Goal: Find contact information: Obtain details needed to contact an individual or organization

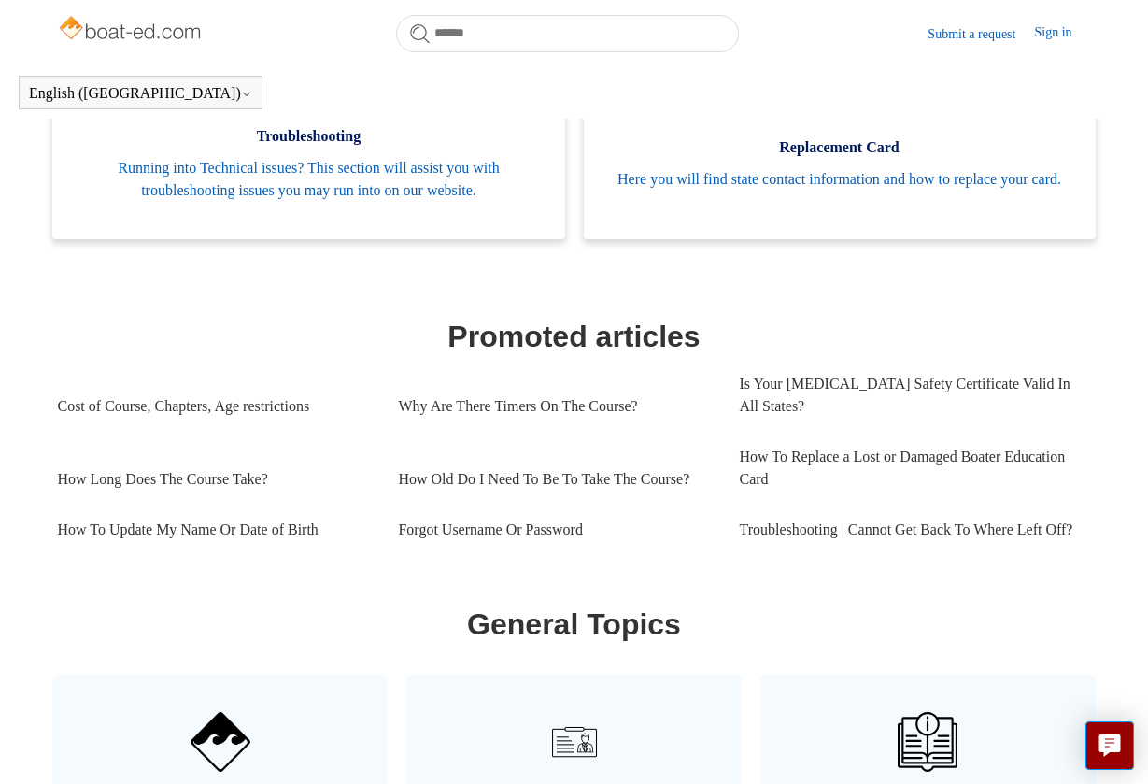
scroll to position [621, 0]
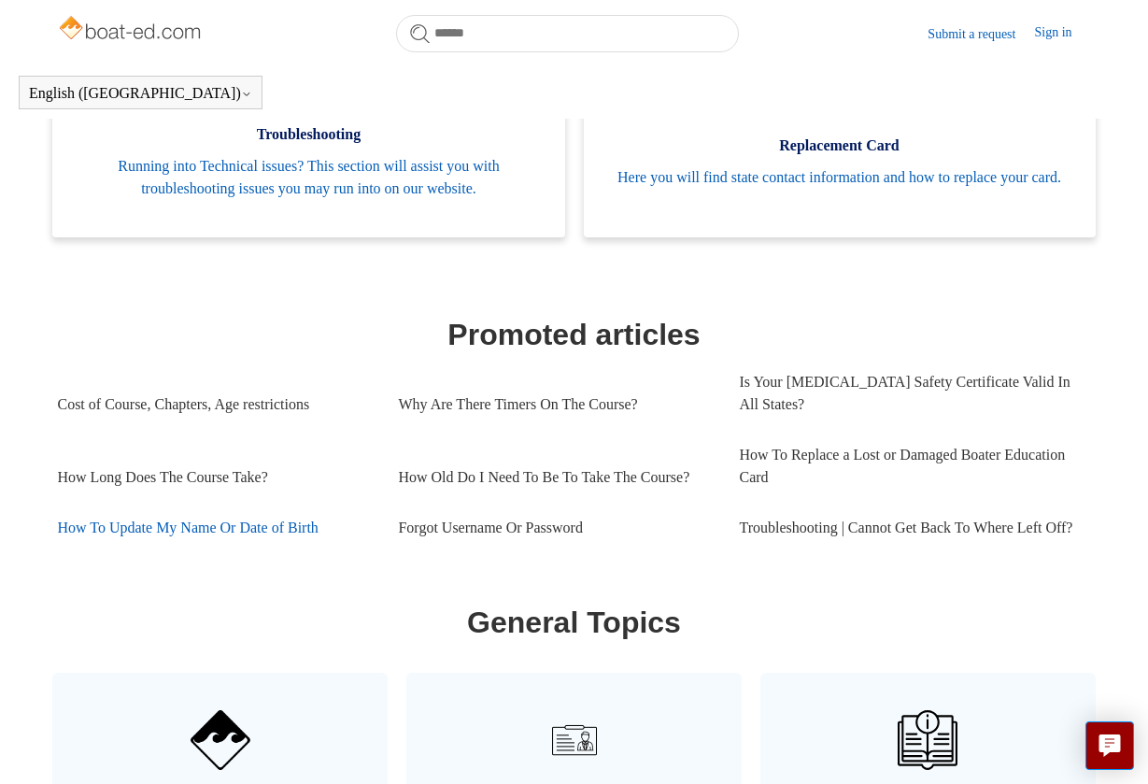
click at [296, 549] on link "How To Update My Name Or Date of Birth" at bounding box center [213, 527] width 313 height 50
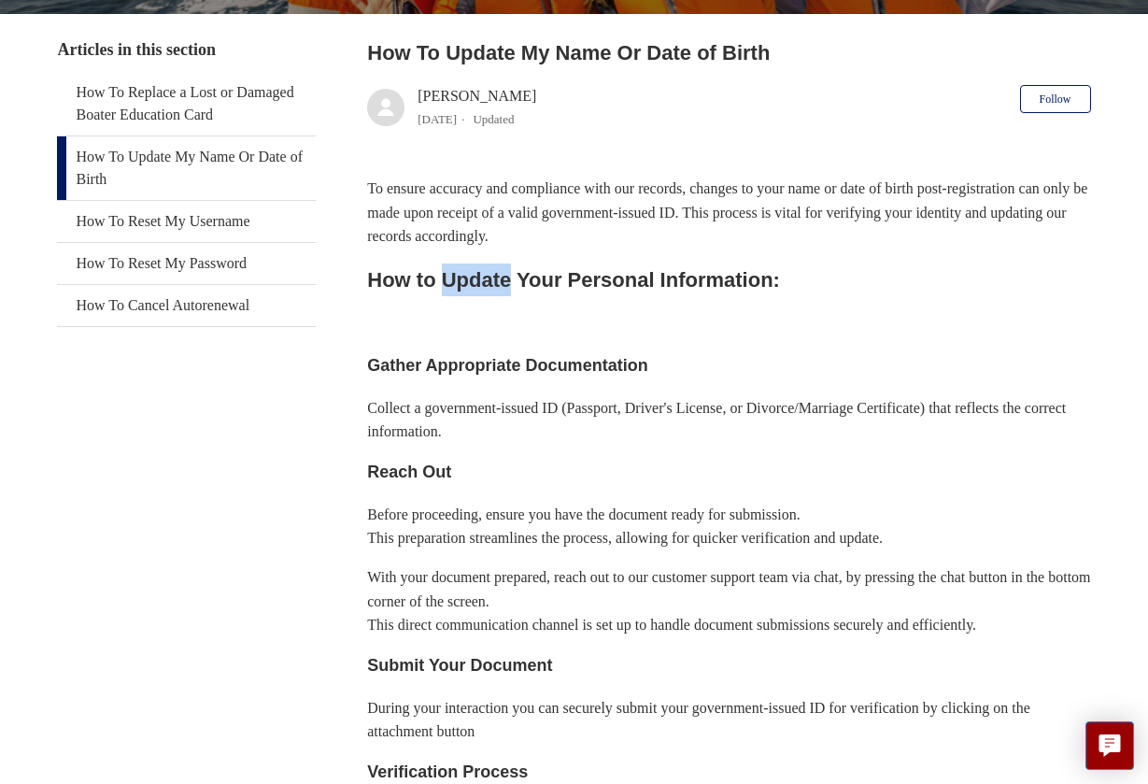
scroll to position [351, 0]
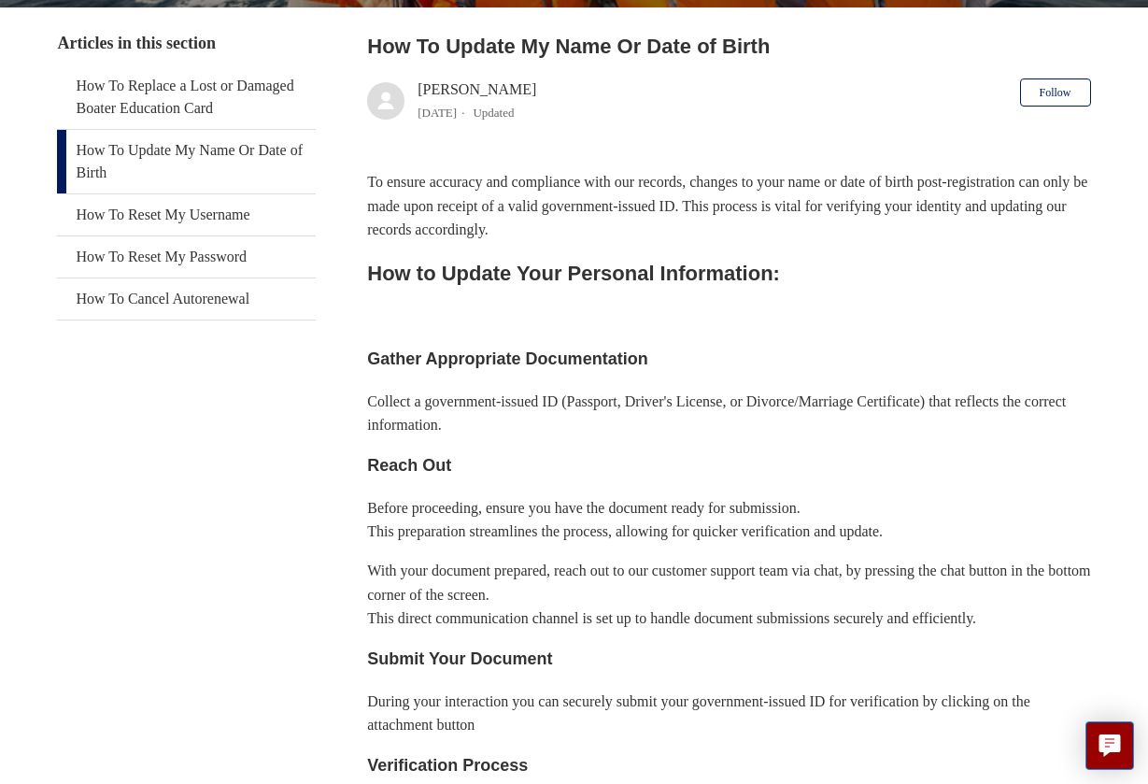
click at [626, 333] on div "To ensure accuracy and compliance with our records, changes to your name or dat…" at bounding box center [728, 725] width 723 height 1111
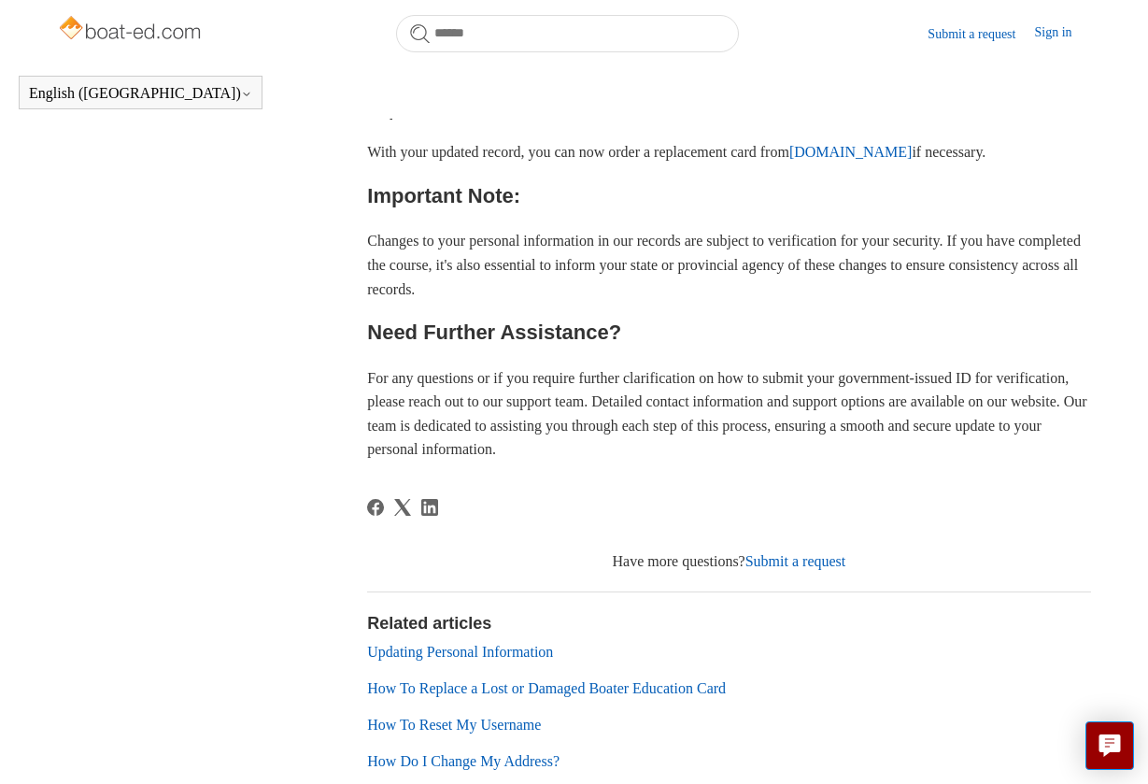
scroll to position [1121, 0]
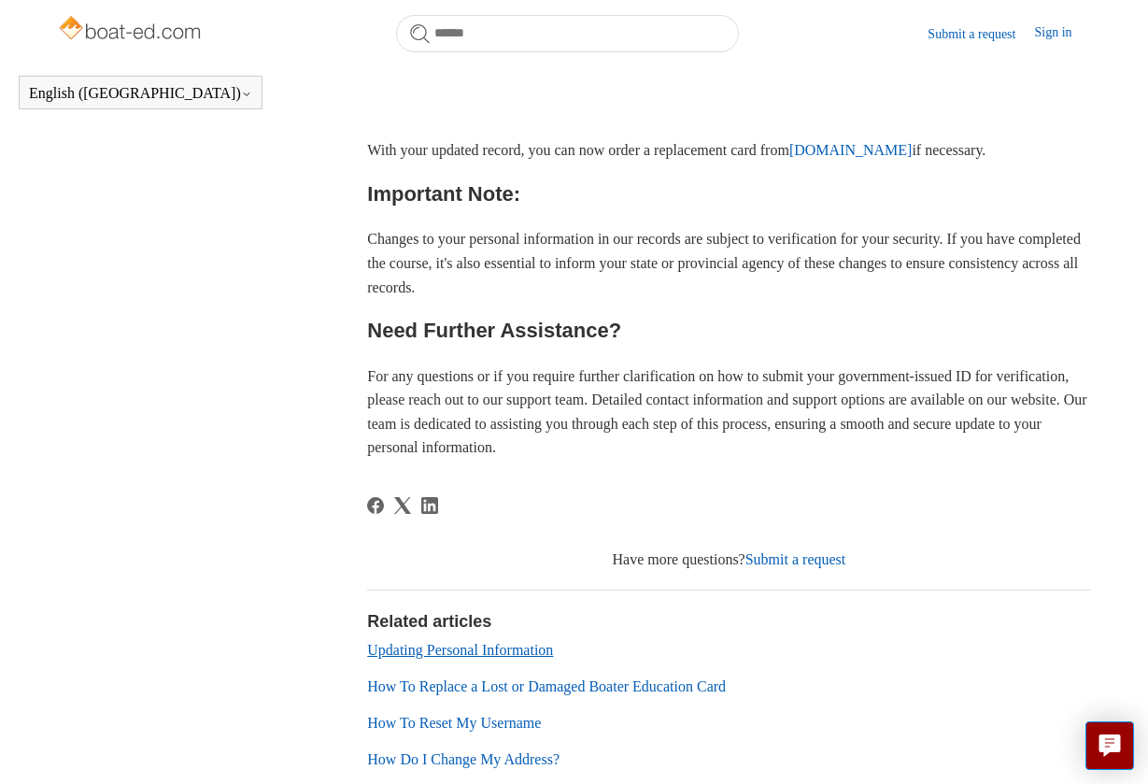
click at [423, 652] on link "Updating Personal Information" at bounding box center [460, 650] width 186 height 16
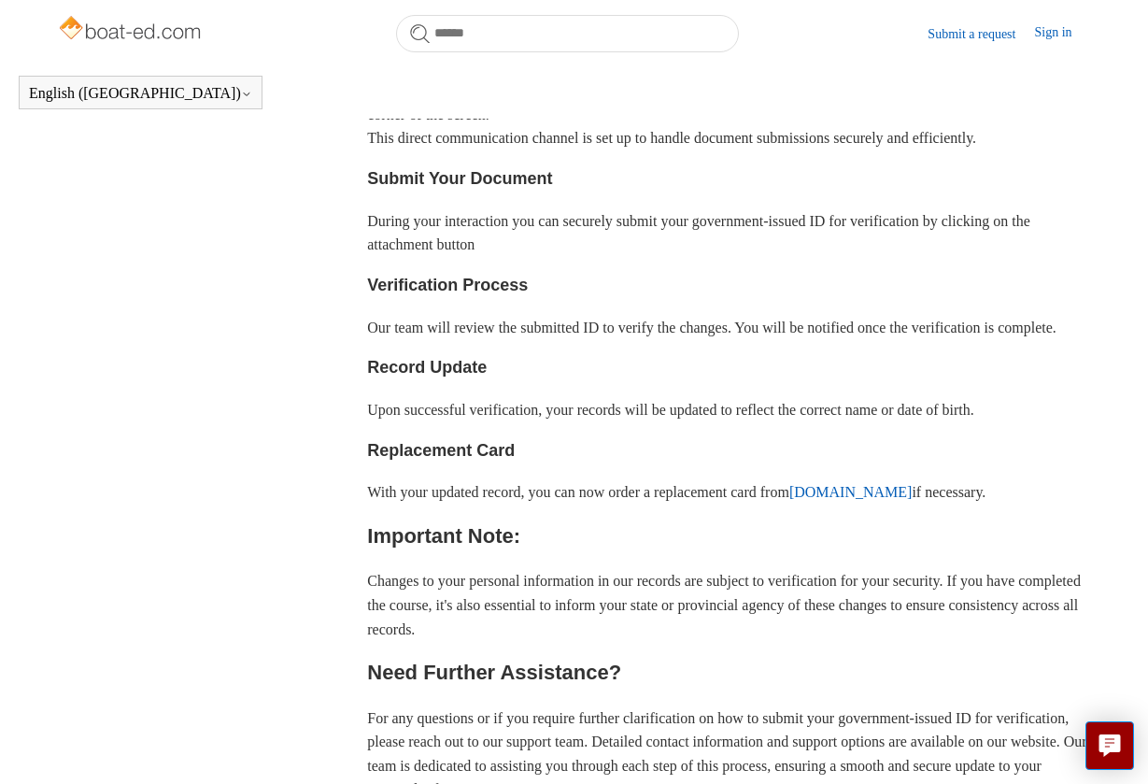
scroll to position [778, 0]
click at [950, 29] on link "Submit a request" at bounding box center [980, 34] width 106 height 20
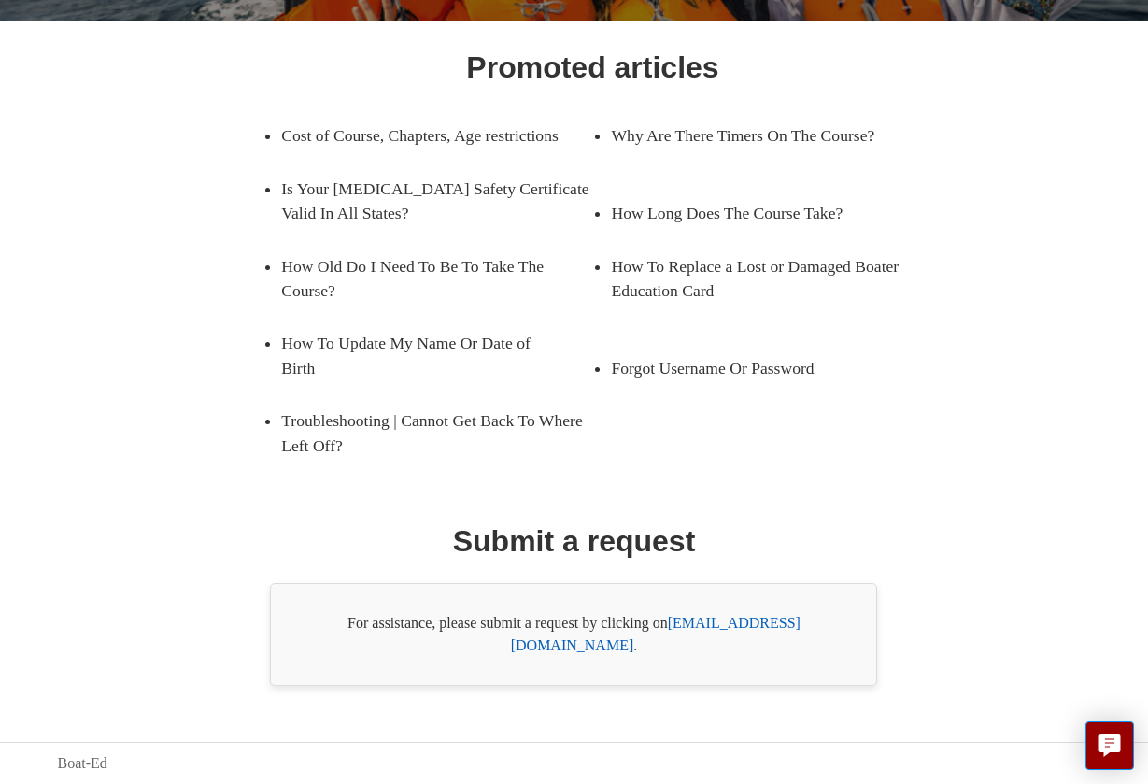
scroll to position [271, 0]
click at [731, 652] on link "[EMAIL_ADDRESS][DOMAIN_NAME]" at bounding box center [656, 634] width 290 height 38
drag, startPoint x: 835, startPoint y: 645, endPoint x: 676, endPoint y: 648, distance: 158.8
click at [676, 648] on div "For assistance, please submit a request by clicking on [EMAIL_ADDRESS][DOMAIN_N…" at bounding box center [573, 634] width 607 height 103
click at [676, 648] on link "[EMAIL_ADDRESS][DOMAIN_NAME]" at bounding box center [656, 634] width 290 height 38
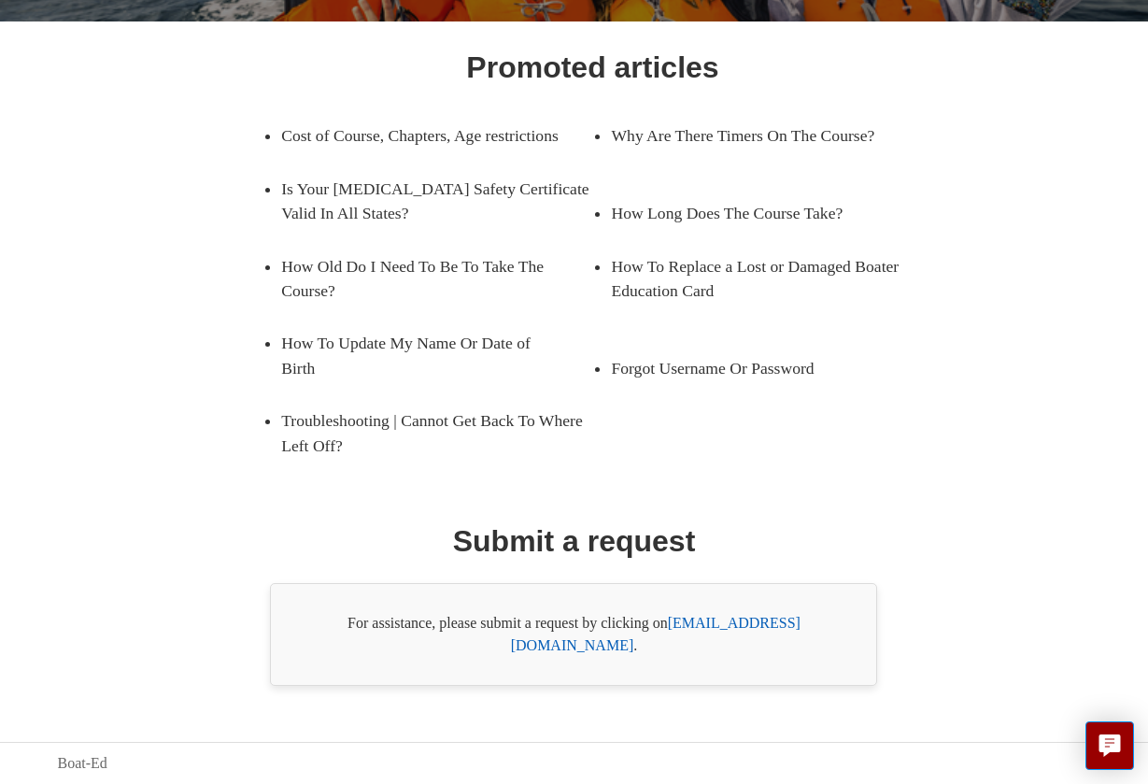
copy div "[EMAIL_ADDRESS][DOMAIN_NAME] ."
